Goal: Task Accomplishment & Management: Manage account settings

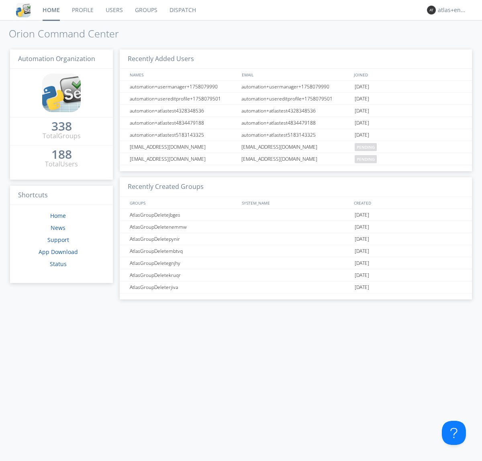
click at [182, 10] on link "Dispatch" at bounding box center [183, 10] width 39 height 20
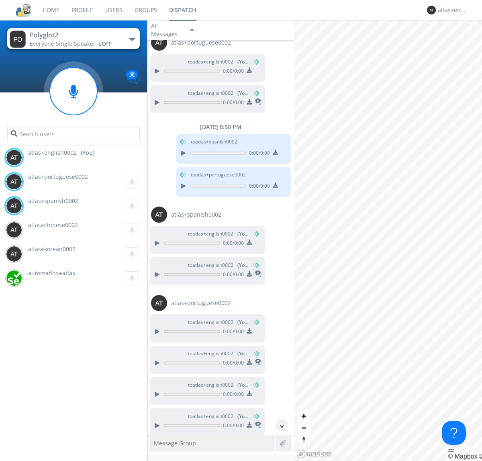
scroll to position [251, 0]
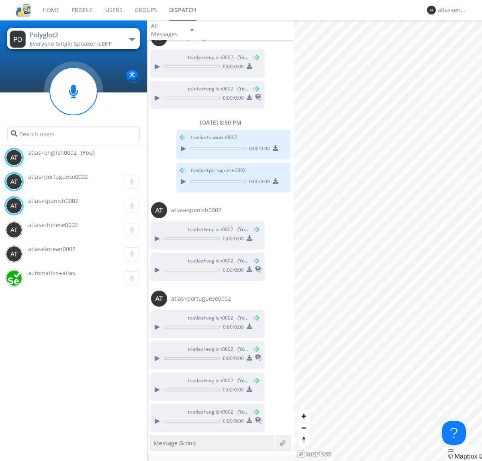
click at [132, 39] on div "button" at bounding box center [132, 39] width 6 height 3
click at [0, 0] on span "Polyglot3" at bounding box center [0, 0] width 0 height 0
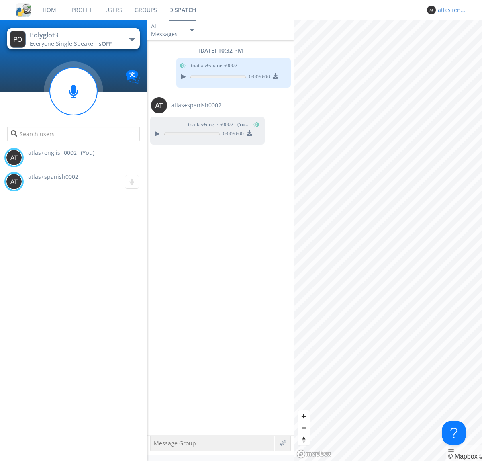
click at [451, 10] on div "atlas+english0002" at bounding box center [453, 10] width 30 height 8
click at [457, 42] on div "Log Out" at bounding box center [457, 42] width 41 height 14
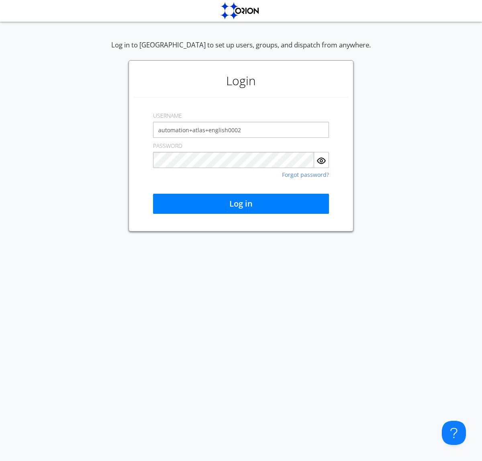
type input "automation+atlas+english0002"
click at [241, 204] on button "Log in" at bounding box center [241, 204] width 176 height 20
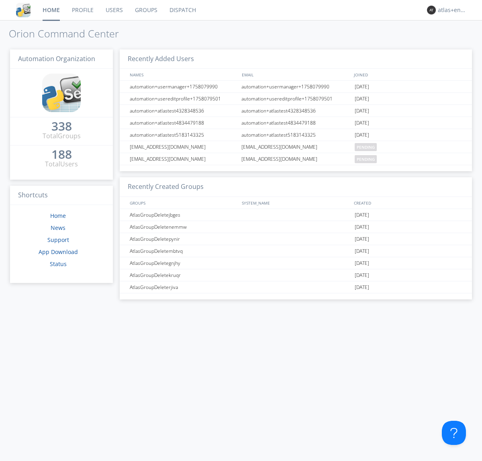
click at [182, 10] on link "Dispatch" at bounding box center [183, 10] width 39 height 20
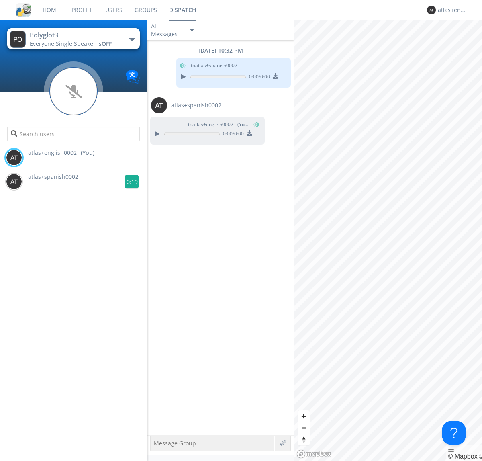
click at [129, 182] on g at bounding box center [132, 182] width 14 height 14
